Goal: Find specific page/section: Find specific page/section

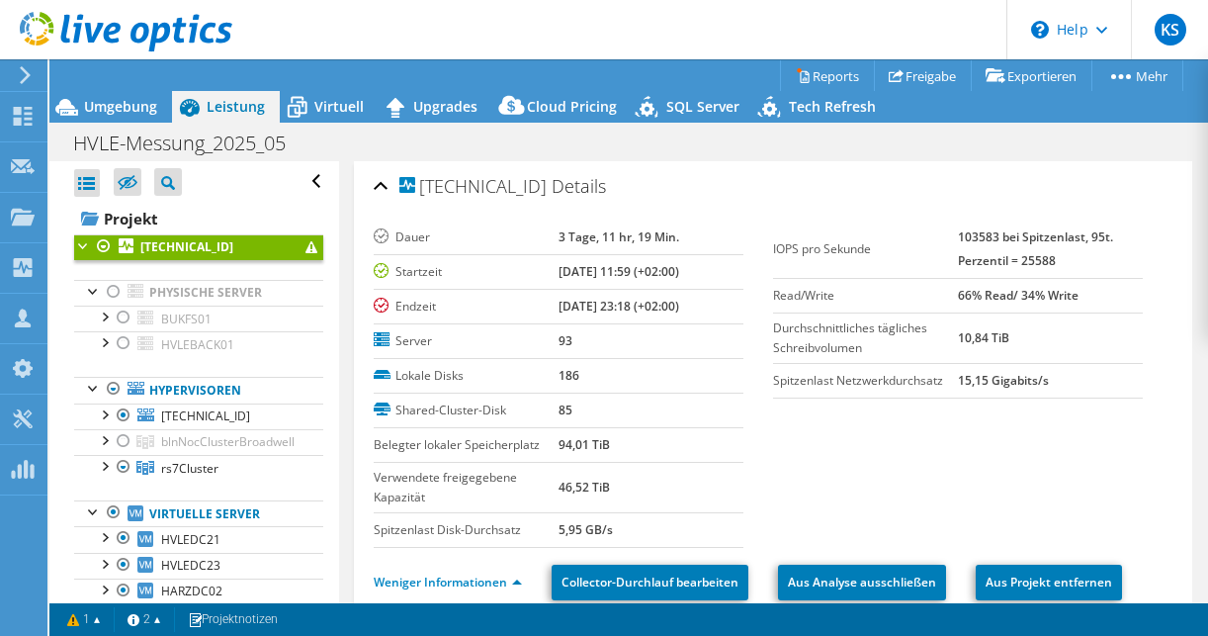
select select "EUFrankfurt"
select select "USD"
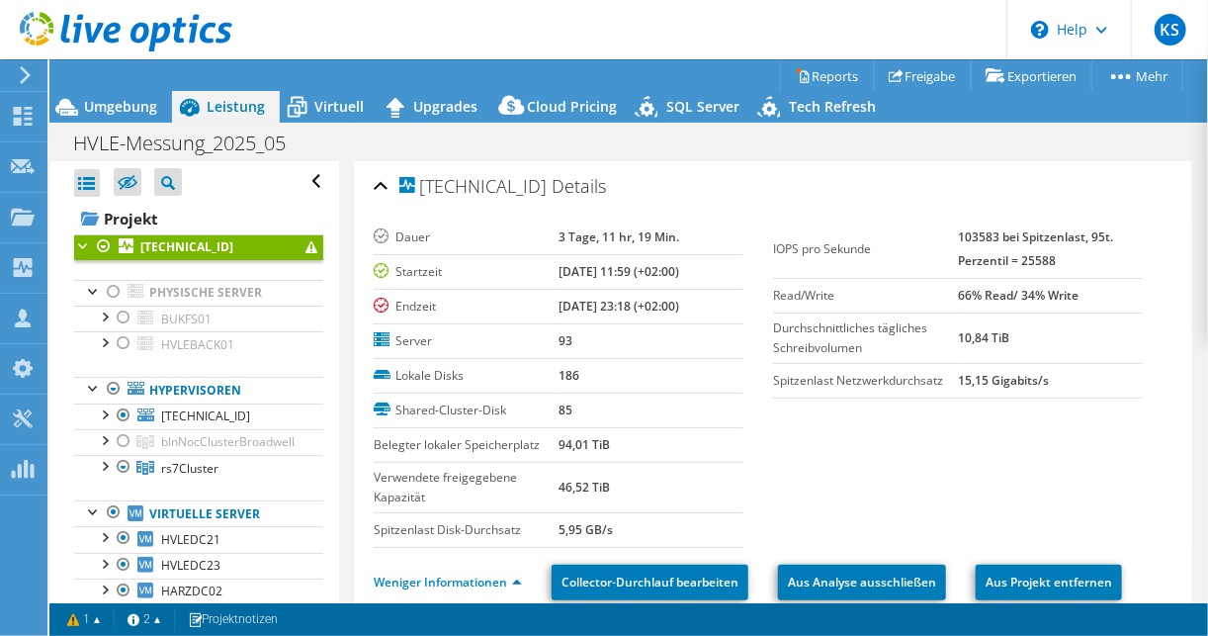
scroll to position [395, 0]
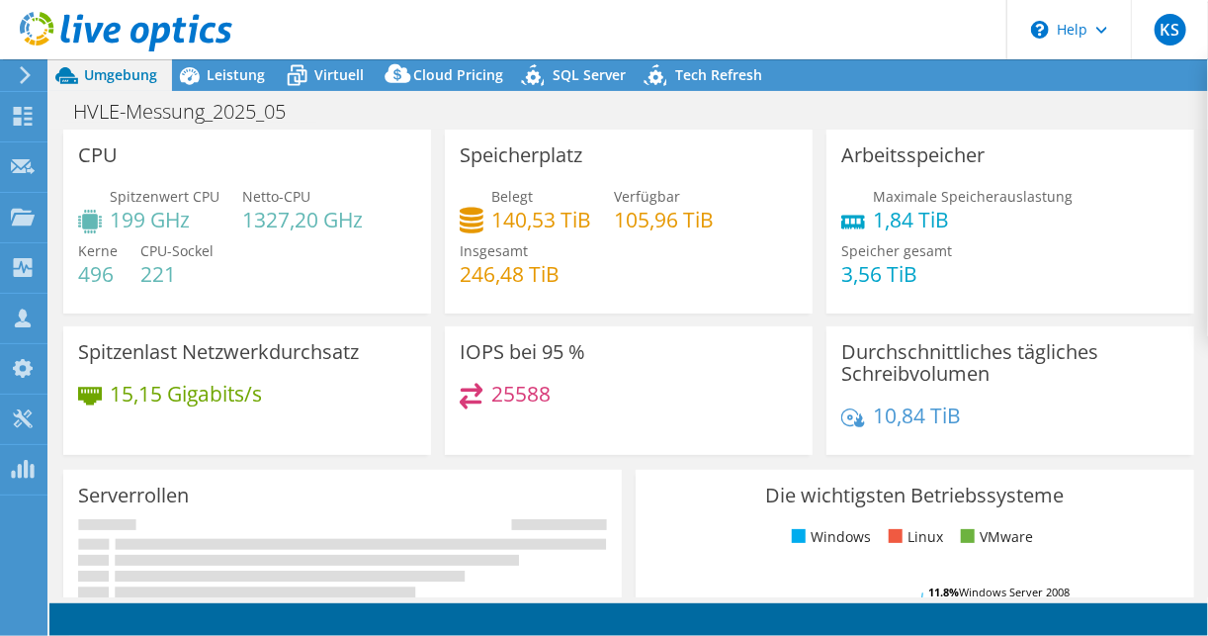
select select "EUFrankfurt"
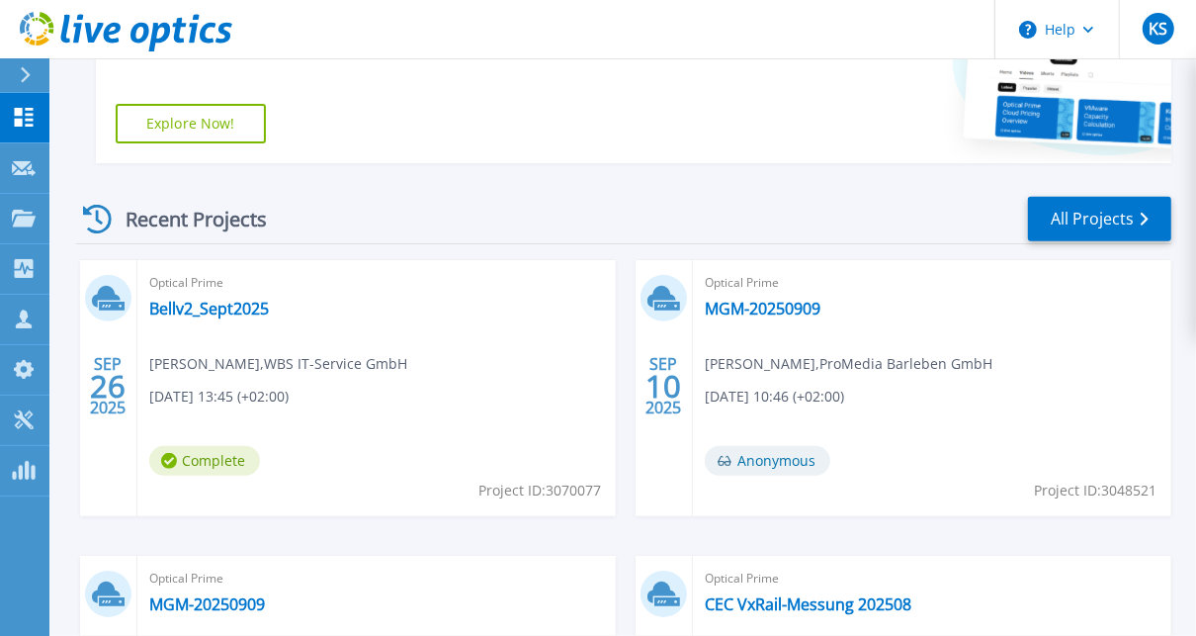
scroll to position [475, 0]
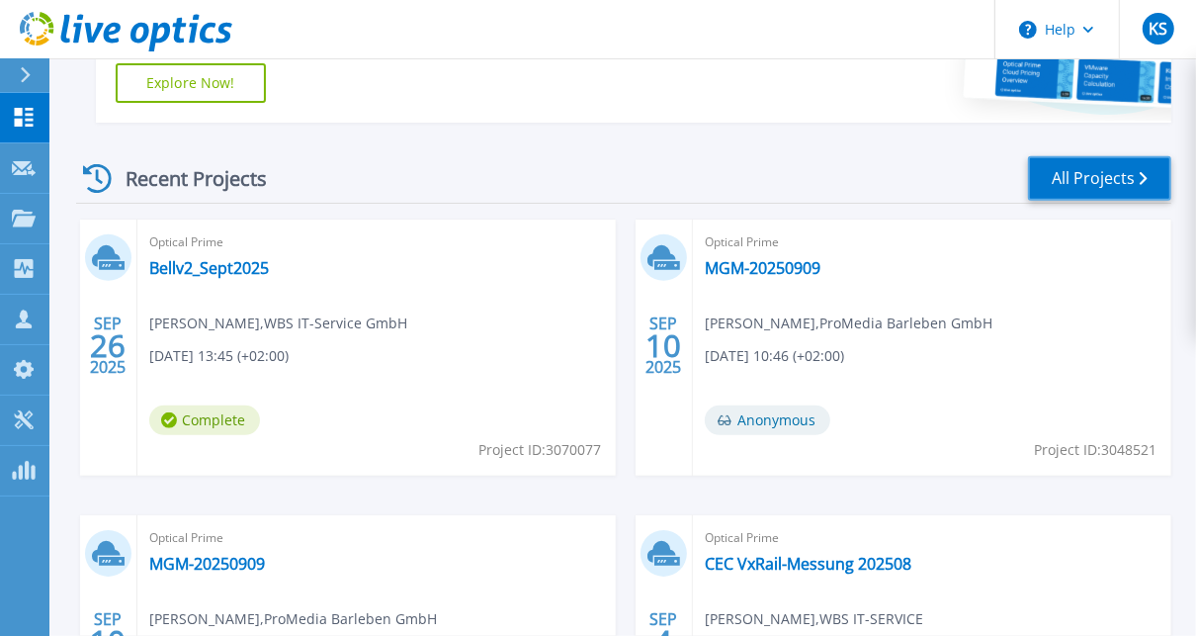
click at [1099, 184] on link "All Projects" at bounding box center [1099, 178] width 143 height 44
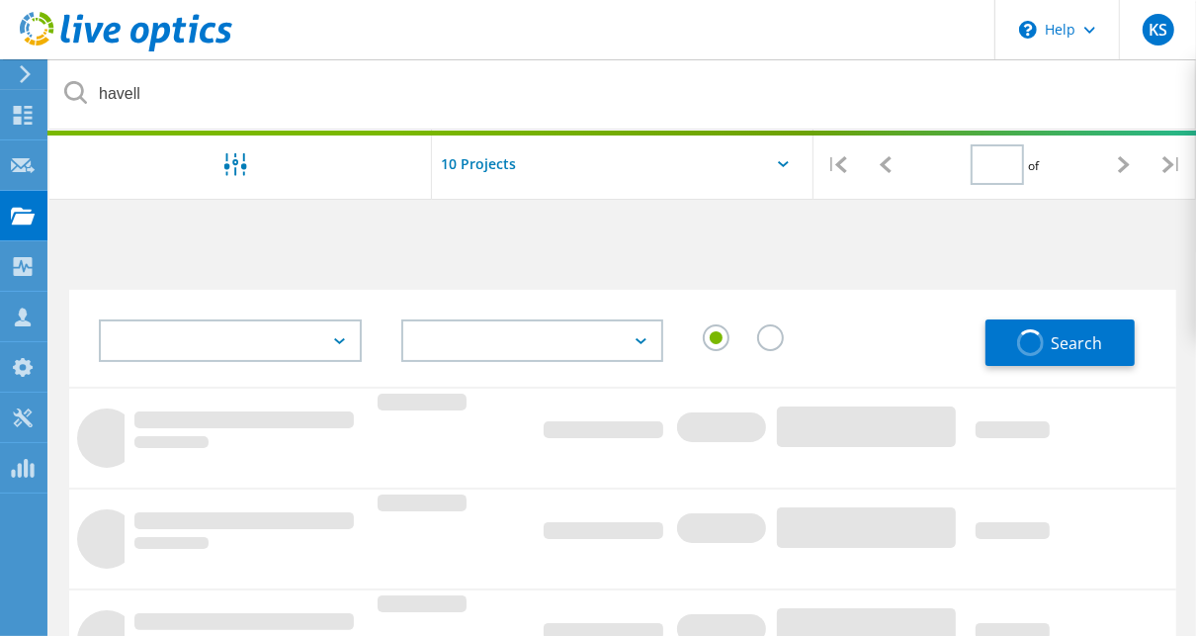
type input "1"
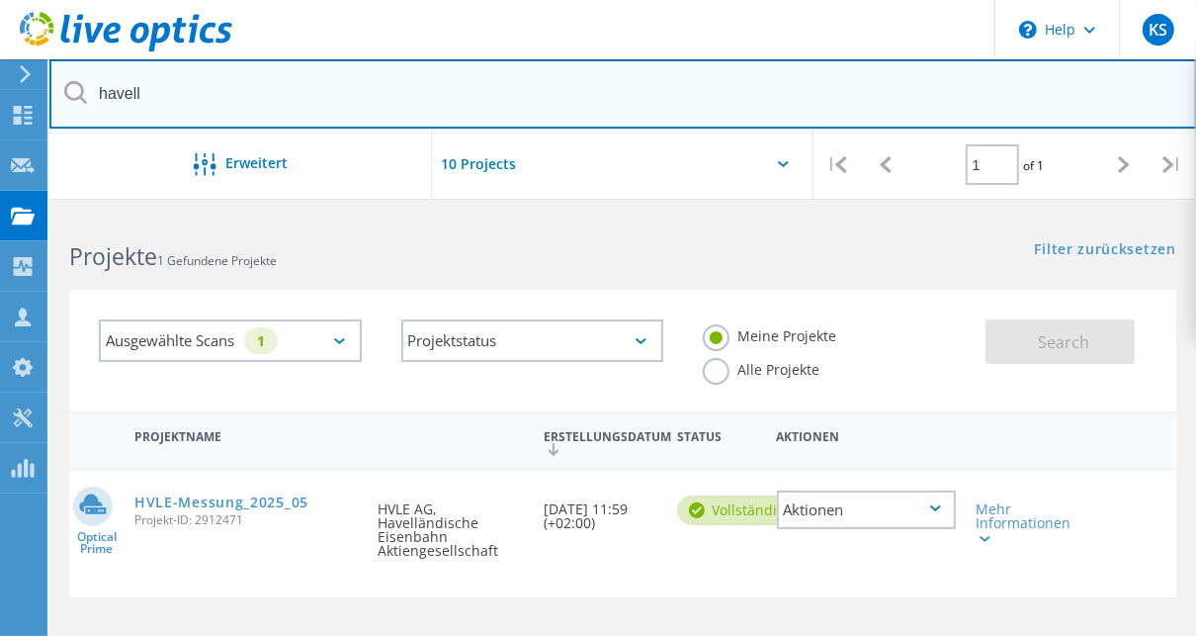
drag, startPoint x: 181, startPoint y: 95, endPoint x: 94, endPoint y: 100, distance: 87.1
click at [93, 98] on input "havell" at bounding box center [623, 93] width 1148 height 69
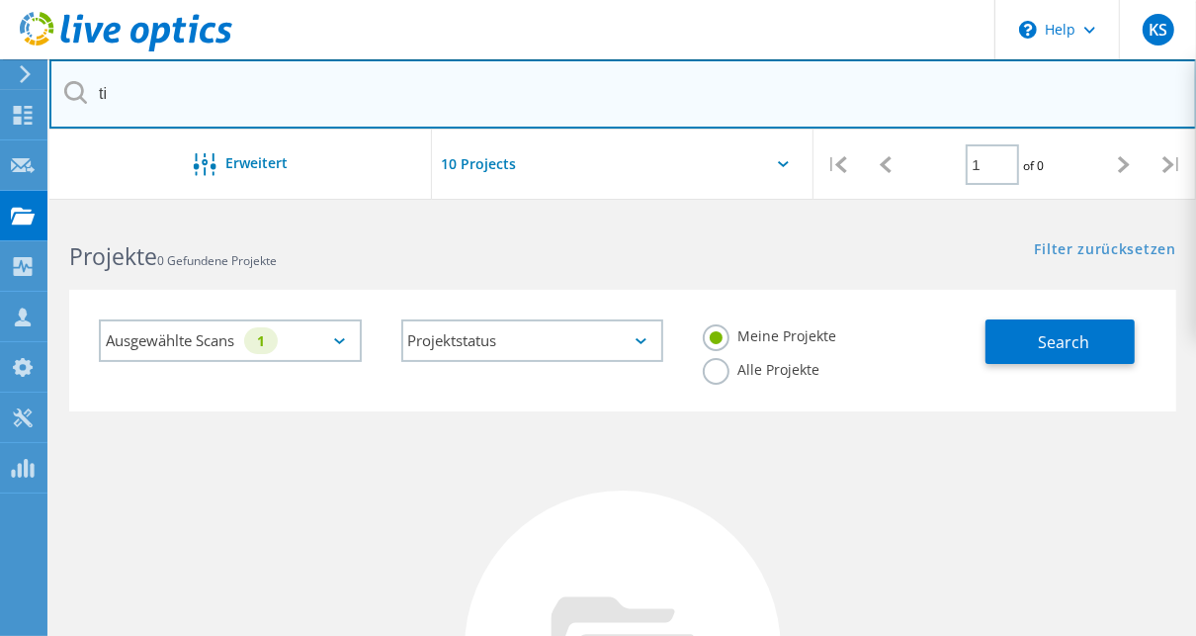
type input "t"
